Goal: Task Accomplishment & Management: Complete application form

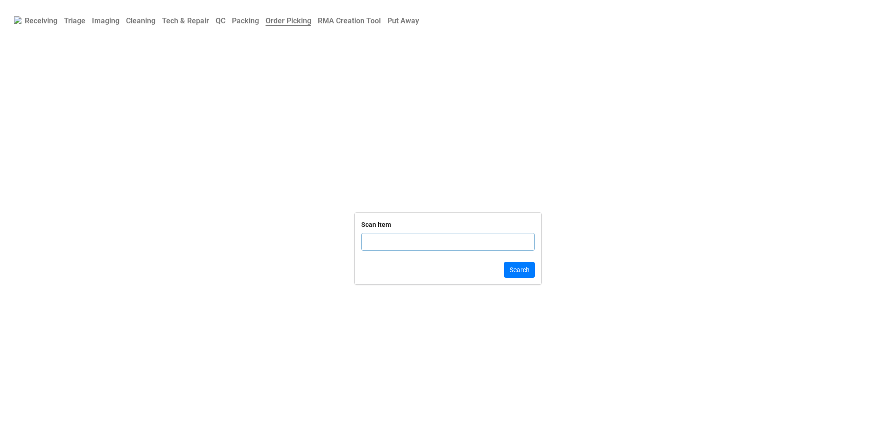
click at [403, 245] on input "text" at bounding box center [448, 242] width 174 height 18
click button "Search" at bounding box center [519, 270] width 31 height 16
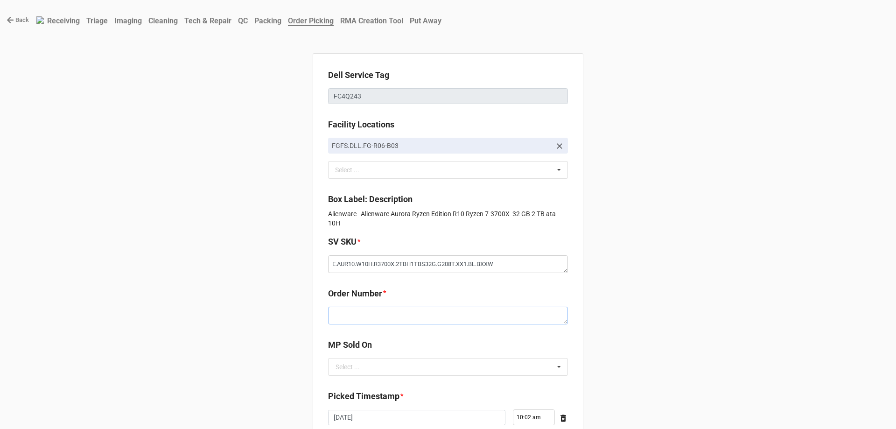
click at [400, 320] on textarea at bounding box center [448, 315] width 240 height 18
paste textarea "5032579"
type textarea "x"
type textarea "5032579"
click at [411, 366] on input "text" at bounding box center [448, 366] width 239 height 17
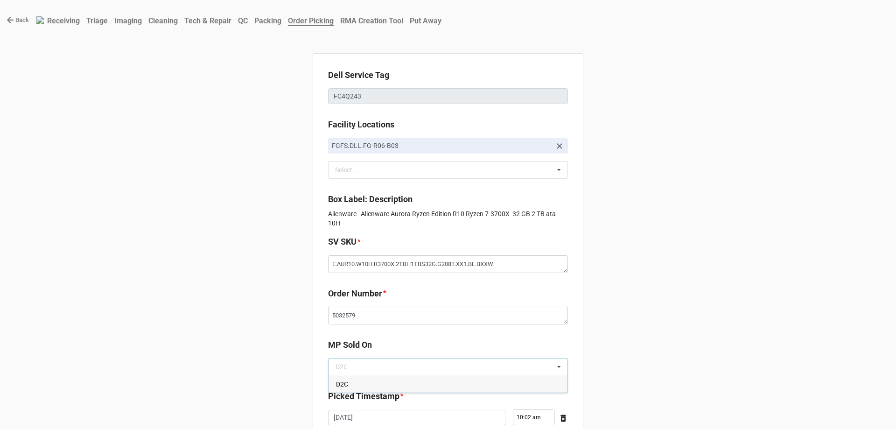
click at [398, 397] on b "Picked Timestamp *" at bounding box center [448, 398] width 240 height 16
click at [397, 366] on input "text" at bounding box center [448, 366] width 239 height 17
click at [402, 390] on div "D2C" at bounding box center [447, 383] width 239 height 17
type textarea "x"
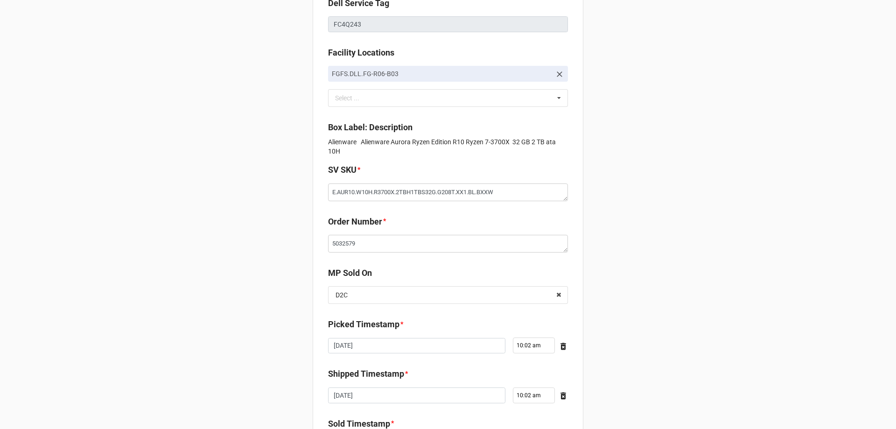
scroll to position [167, 0]
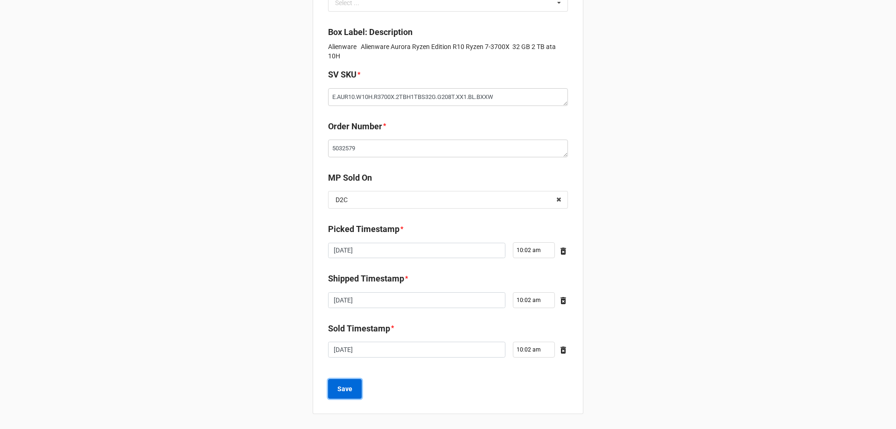
click at [345, 383] on button "Save" at bounding box center [345, 389] width 34 height 20
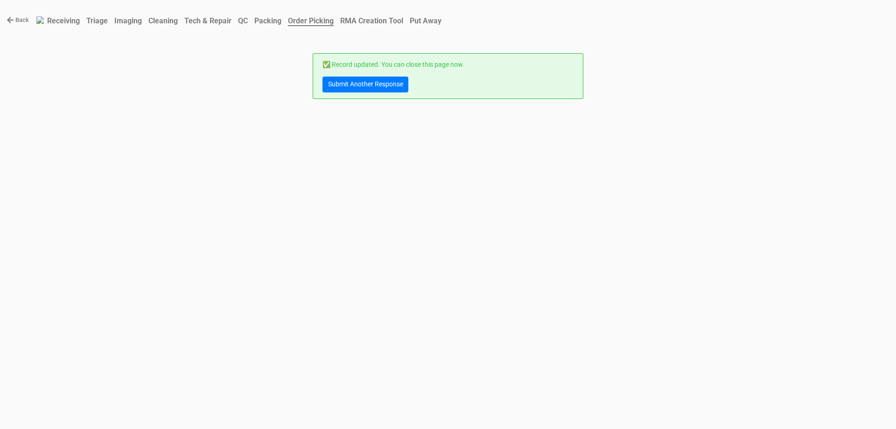
scroll to position [0, 0]
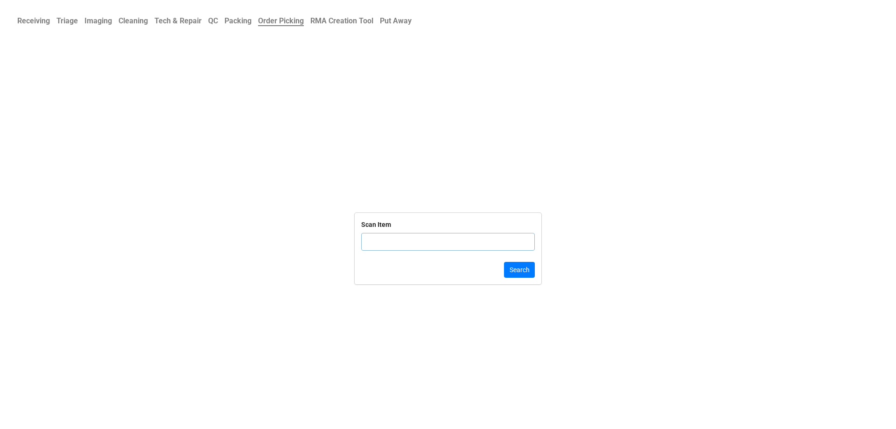
drag, startPoint x: 372, startPoint y: 237, endPoint x: 380, endPoint y: 234, distance: 9.0
click at [373, 236] on input "text" at bounding box center [448, 242] width 174 height 18
click button "Search" at bounding box center [519, 270] width 31 height 16
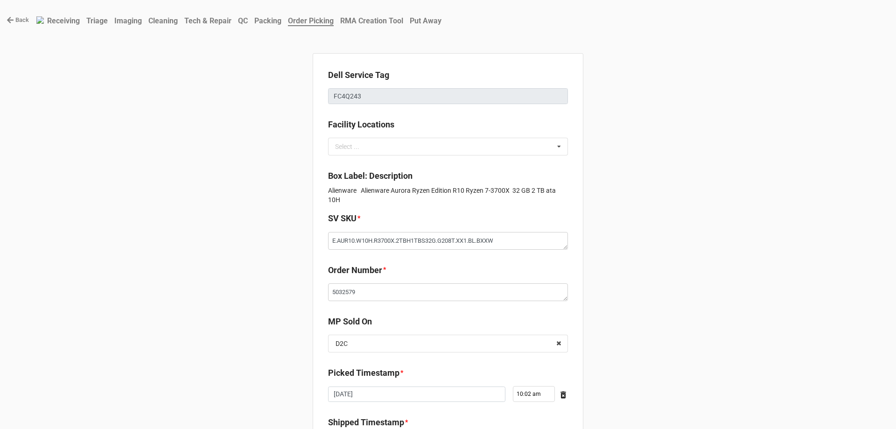
type textarea "x"
click at [21, 20] on link "Back" at bounding box center [18, 19] width 22 height 9
